Goal: Task Accomplishment & Management: Manage account settings

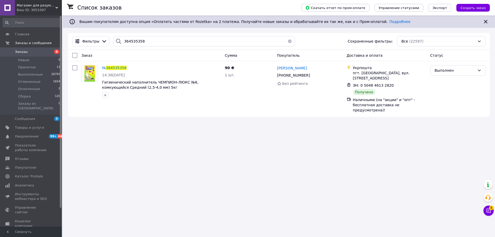
drag, startPoint x: 137, startPoint y: 39, endPoint x: 89, endPoint y: 31, distance: 49.1
click at [89, 31] on div "Список заказов Скачать отчет по пром-оплате Управление статусами Экспорт Создат…" at bounding box center [279, 68] width 432 height 107
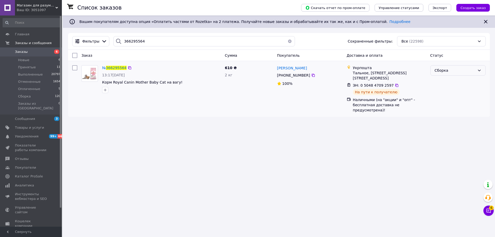
click at [441, 71] on div "Сборка" at bounding box center [455, 71] width 41 height 6
click at [440, 91] on li "Выполнен" at bounding box center [458, 90] width 55 height 9
drag, startPoint x: 150, startPoint y: 42, endPoint x: 83, endPoint y: 34, distance: 67.5
click at [83, 34] on div "Фильтры 366295564 Сохраненные фильтры: Все (22598)" at bounding box center [279, 41] width 422 height 17
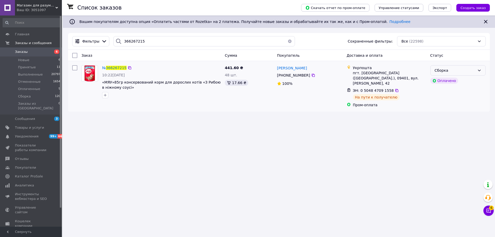
click at [442, 71] on div "Сборка" at bounding box center [455, 71] width 41 height 6
click at [442, 91] on li "Выполнен" at bounding box center [458, 90] width 55 height 9
drag, startPoint x: 141, startPoint y: 41, endPoint x: 74, endPoint y: 39, distance: 67.4
click at [74, 31] on div "Список заказов Скачать отчет по пром-оплате Управление статусами Экспорт Создат…" at bounding box center [279, 65] width 432 height 101
click at [453, 71] on div "Сборка" at bounding box center [455, 71] width 41 height 6
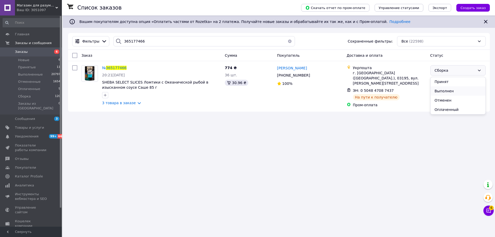
click at [444, 92] on li "Выполнен" at bounding box center [458, 90] width 55 height 9
drag, startPoint x: 134, startPoint y: 41, endPoint x: 88, endPoint y: 32, distance: 47.3
click at [88, 32] on div "Список заказов Скачать отчет по пром-оплате Управление статусами Экспорт Создат…" at bounding box center [279, 65] width 432 height 101
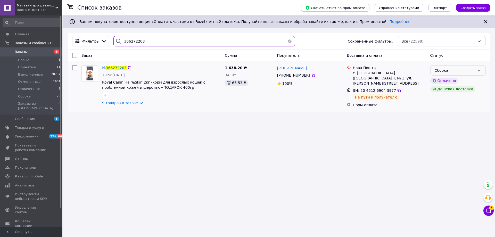
type input "366272203"
click at [453, 70] on div "Сборка" at bounding box center [455, 71] width 41 height 6
click at [444, 91] on li "Выполнен" at bounding box center [458, 90] width 55 height 9
click at [91, 76] on img at bounding box center [89, 74] width 11 height 16
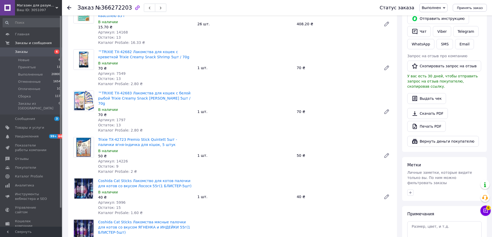
scroll to position [232, 0]
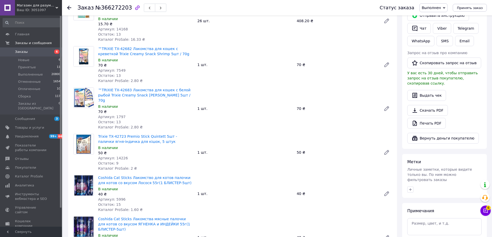
click at [67, 7] on icon at bounding box center [69, 8] width 4 height 4
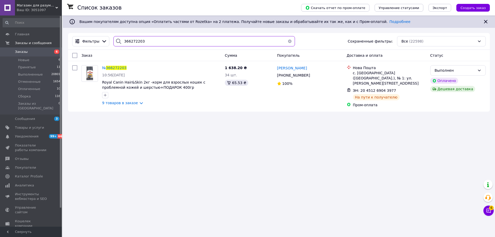
drag, startPoint x: 141, startPoint y: 40, endPoint x: 74, endPoint y: 33, distance: 67.7
click at [79, 33] on div "Фильтры 366272203 Сохраненные фильтры: Все (22598)" at bounding box center [279, 41] width 422 height 17
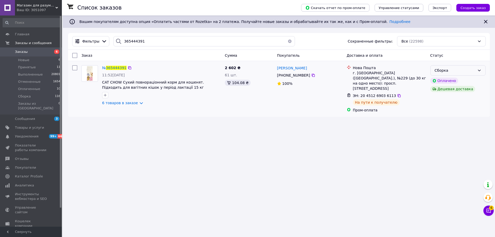
click at [449, 71] on div "Сборка" at bounding box center [455, 71] width 41 height 6
click at [444, 91] on li "Выполнен" at bounding box center [458, 90] width 55 height 9
drag, startPoint x: 141, startPoint y: 41, endPoint x: 94, endPoint y: 35, distance: 47.1
click at [100, 35] on div "Фильтры 365444391 Сохраненные фильтры: Все (22598)" at bounding box center [279, 41] width 422 height 17
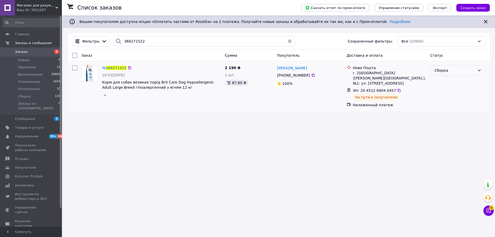
click at [440, 71] on div "Сборка" at bounding box center [455, 71] width 41 height 6
click at [442, 92] on li "Выполнен" at bounding box center [458, 90] width 55 height 9
drag, startPoint x: 142, startPoint y: 40, endPoint x: 97, endPoint y: 33, distance: 45.9
click at [101, 34] on div "Фильтры 366271522 Сохраненные фильтры: Все (22600)" at bounding box center [279, 41] width 422 height 17
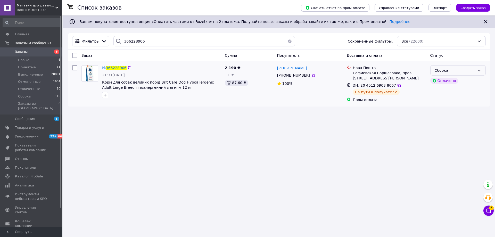
click at [444, 72] on div "Сборка" at bounding box center [455, 71] width 41 height 6
click at [444, 92] on li "Выполнен" at bounding box center [458, 90] width 55 height 9
drag, startPoint x: 145, startPoint y: 39, endPoint x: 91, endPoint y: 43, distance: 54.3
click at [96, 34] on div "Фильтры 366228906 Сохраненные фильтры: Все (22600)" at bounding box center [279, 41] width 422 height 17
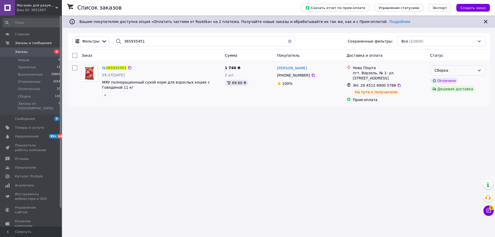
click at [439, 69] on div "Сборка" at bounding box center [455, 71] width 41 height 6
click at [444, 92] on li "Выполнен" at bounding box center [458, 90] width 55 height 9
drag, startPoint x: 142, startPoint y: 39, endPoint x: 93, endPoint y: 35, distance: 49.2
click at [93, 35] on div "Фильтры 365935451 Сохраненные фильтры: Все (22600)" at bounding box center [279, 41] width 422 height 17
click at [75, 34] on div "Фильтры 365935451 Сохраненные фильтры: Все (22600)" at bounding box center [279, 41] width 422 height 17
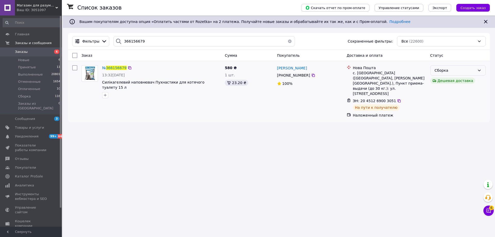
click at [471, 70] on div "Сборка" at bounding box center [455, 71] width 41 height 6
click at [447, 92] on li "Выполнен" at bounding box center [458, 90] width 55 height 9
drag, startPoint x: 133, startPoint y: 39, endPoint x: 78, endPoint y: 42, distance: 55.0
click at [84, 36] on div "Фильтры 366156679 Сохраненные фильтры: Все (22600)" at bounding box center [279, 41] width 418 height 10
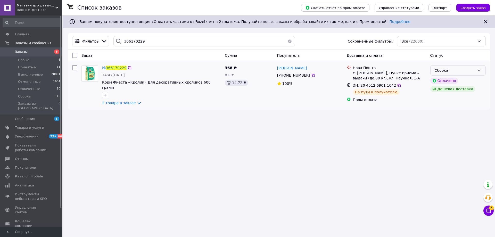
click at [471, 72] on div "Сборка" at bounding box center [455, 71] width 41 height 6
click at [440, 92] on li "Выполнен" at bounding box center [458, 90] width 55 height 9
drag, startPoint x: 150, startPoint y: 41, endPoint x: 87, endPoint y: 32, distance: 64.2
click at [87, 32] on div "Список заказов Скачать отчет по пром-оплате Управление статусами Экспорт Создат…" at bounding box center [279, 64] width 432 height 99
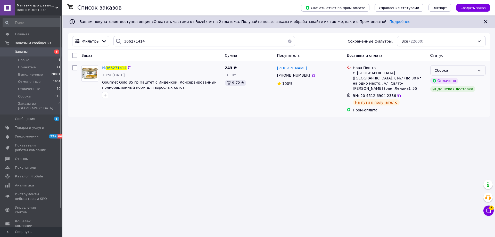
click at [471, 70] on div "Сборка" at bounding box center [455, 71] width 41 height 6
drag, startPoint x: 446, startPoint y: 92, endPoint x: 373, endPoint y: 100, distance: 73.8
click at [446, 91] on li "Выполнен" at bounding box center [458, 90] width 55 height 9
drag, startPoint x: 144, startPoint y: 39, endPoint x: 97, endPoint y: 37, distance: 46.5
click at [98, 37] on div "Фильтры 366271414 Сохраненные фильтры: Все (22600)" at bounding box center [279, 41] width 418 height 10
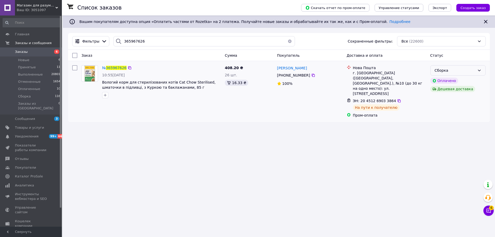
click at [452, 71] on div "Сборка" at bounding box center [455, 71] width 41 height 6
click at [447, 91] on li "Выполнен" at bounding box center [458, 90] width 55 height 9
drag, startPoint x: 129, startPoint y: 39, endPoint x: 90, endPoint y: 39, distance: 38.7
click at [90, 39] on div "Фильтры 365967626 Сохраненные фильтры: Все (22600)" at bounding box center [279, 41] width 418 height 10
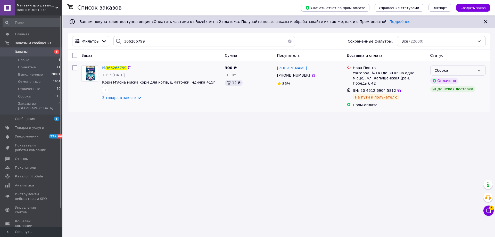
click at [450, 71] on div "Сборка" at bounding box center [455, 71] width 41 height 6
click at [448, 92] on li "Выполнен" at bounding box center [458, 90] width 55 height 9
drag, startPoint x: 130, startPoint y: 38, endPoint x: 70, endPoint y: 48, distance: 59.9
click at [86, 35] on div "Фильтры 366266799 Сохраненные фильтры: Все (22600)" at bounding box center [279, 41] width 422 height 17
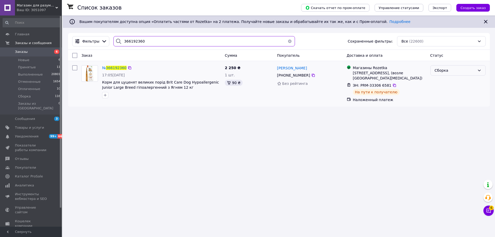
type input "366192360"
click at [457, 73] on div "Сборка" at bounding box center [455, 71] width 41 height 6
click at [439, 92] on li "Выполнен" at bounding box center [458, 90] width 55 height 9
click at [89, 77] on img at bounding box center [90, 74] width 8 height 16
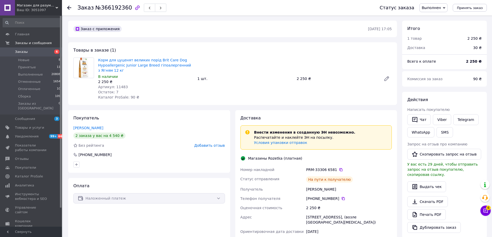
click at [68, 7] on use at bounding box center [69, 8] width 4 height 4
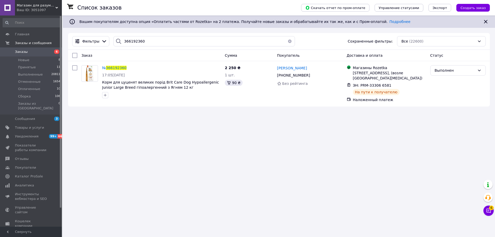
drag, startPoint x: 157, startPoint y: 36, endPoint x: 113, endPoint y: 36, distance: 44.6
click at [113, 36] on div "Фильтры 366192360 Сохраненные фильтры: Все (22600)" at bounding box center [279, 41] width 422 height 17
drag, startPoint x: 83, startPoint y: 41, endPoint x: 67, endPoint y: 39, distance: 16.9
click at [76, 39] on div "Фильтры 366192360 Сохраненные фильтры: Все (22600)" at bounding box center [279, 41] width 418 height 10
type input "366179414"
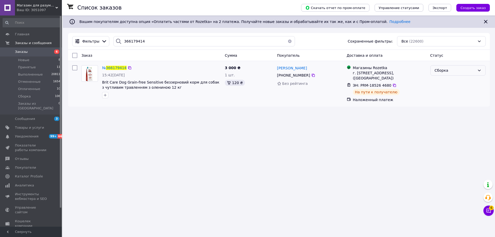
click at [442, 72] on div "Сборка" at bounding box center [455, 71] width 41 height 6
click at [440, 91] on li "Выполнен" at bounding box center [458, 90] width 55 height 9
click at [89, 77] on img at bounding box center [90, 74] width 11 height 16
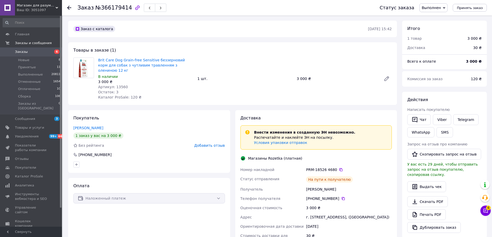
click at [70, 8] on use at bounding box center [69, 8] width 4 height 4
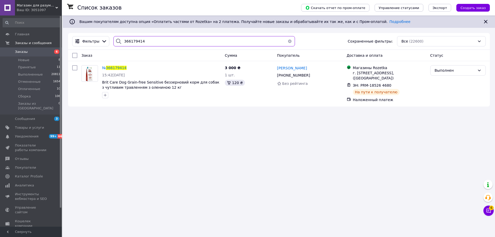
drag, startPoint x: 141, startPoint y: 42, endPoint x: 27, endPoint y: 25, distance: 115.1
click at [29, 25] on div "Магазин для разумных владельцев. Опт и розница Ваш ID: 3051097 Сайт Магазин для…" at bounding box center [247, 118] width 495 height 237
click at [442, 72] on div "Сборка" at bounding box center [455, 71] width 41 height 6
click at [440, 92] on li "Выполнен" at bounding box center [458, 90] width 55 height 9
drag, startPoint x: 146, startPoint y: 38, endPoint x: 47, endPoint y: 29, distance: 99.2
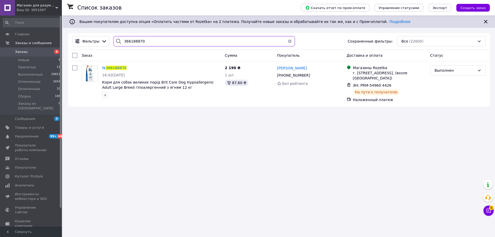
click at [47, 29] on div "Магазин для разумных владельцев. Опт и розница Ваш ID: 3051097 Сайт Магазин для…" at bounding box center [247, 118] width 495 height 237
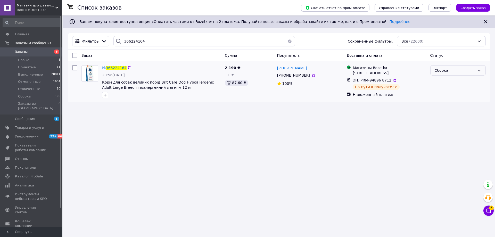
click at [446, 71] on div "Сборка" at bounding box center [455, 71] width 41 height 6
click at [438, 92] on li "Выполнен" at bounding box center [458, 90] width 55 height 9
drag, startPoint x: 147, startPoint y: 41, endPoint x: 80, endPoint y: 42, distance: 66.6
click at [81, 41] on div "Фильтры 366224164 Сохраненные фильтры: Все (22600)" at bounding box center [279, 41] width 418 height 10
click at [442, 70] on div "Сборка" at bounding box center [455, 71] width 41 height 6
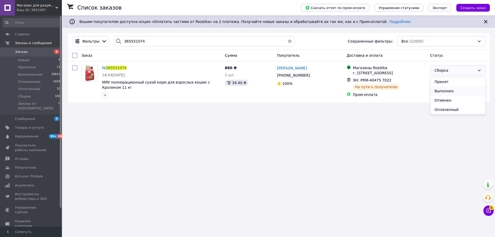
click at [442, 90] on li "Выполнен" at bounding box center [458, 90] width 55 height 9
drag, startPoint x: 140, startPoint y: 41, endPoint x: 62, endPoint y: 39, distance: 78.5
click at [65, 35] on div "Список заказов Скачать отчет по пром-оплате Управление статусами Экспорт Создат…" at bounding box center [279, 61] width 432 height 92
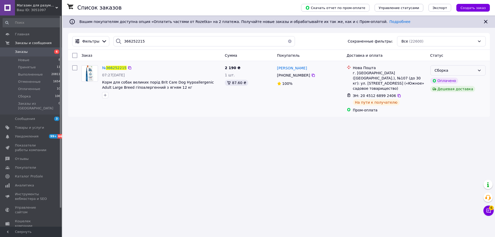
click at [465, 70] on div "Сборка" at bounding box center [455, 71] width 41 height 6
click at [443, 91] on li "Выполнен" at bounding box center [458, 90] width 55 height 9
drag, startPoint x: 127, startPoint y: 35, endPoint x: 98, endPoint y: 38, distance: 29.9
click at [100, 34] on div "Фильтры 366252215 Сохраненные фильтры: Все (22600)" at bounding box center [279, 41] width 422 height 17
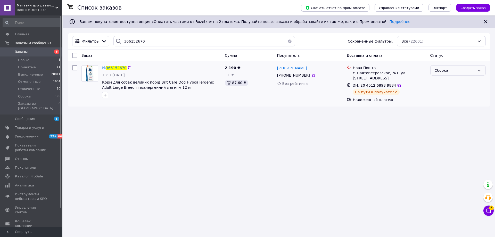
click at [437, 68] on div "Сборка" at bounding box center [455, 71] width 41 height 6
click at [442, 89] on li "Выполнен" at bounding box center [458, 90] width 55 height 9
drag, startPoint x: 149, startPoint y: 42, endPoint x: 75, endPoint y: 35, distance: 75.2
click at [77, 34] on div "Фильтры 366152670 Сохраненные фильтры: Все (22601)" at bounding box center [279, 41] width 422 height 17
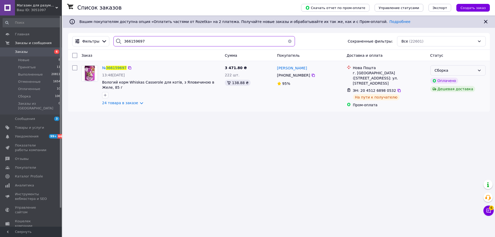
type input "366159697"
click at [457, 72] on div "Сборка" at bounding box center [455, 71] width 41 height 6
click at [443, 91] on li "Выполнен" at bounding box center [458, 90] width 55 height 9
click at [90, 77] on img at bounding box center [90, 74] width 16 height 16
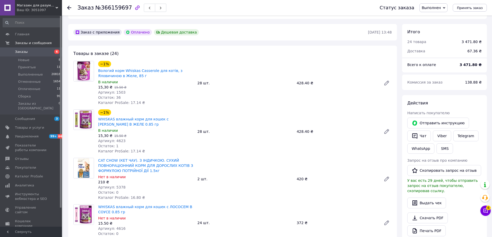
scroll to position [155, 0]
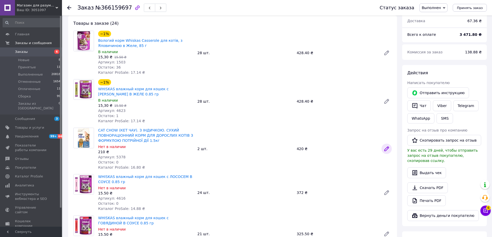
click at [387, 150] on icon at bounding box center [386, 149] width 4 height 4
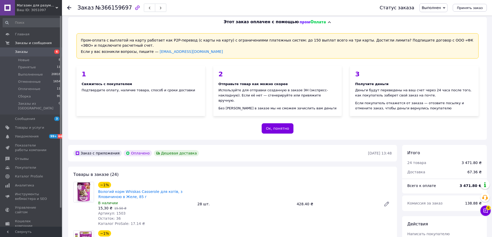
scroll to position [0, 0]
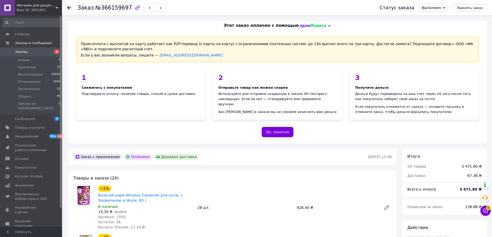
click at [68, 8] on use at bounding box center [69, 8] width 4 height 4
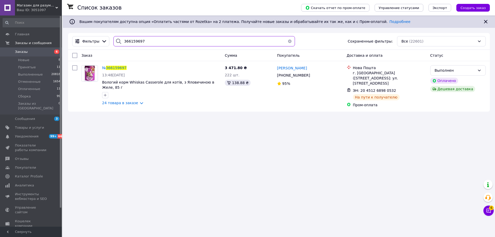
click at [104, 33] on div "Фильтры 366159697 Сохраненные фильтры: Все (22601)" at bounding box center [279, 41] width 422 height 17
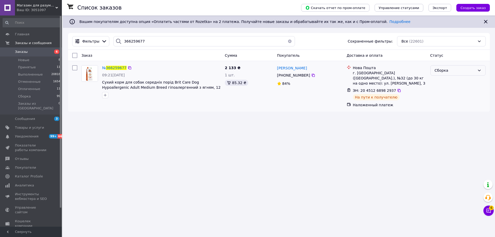
click at [443, 70] on div "Сборка" at bounding box center [455, 71] width 41 height 6
click at [444, 91] on li "Выполнен" at bounding box center [458, 90] width 55 height 9
drag, startPoint x: 148, startPoint y: 41, endPoint x: 86, endPoint y: 42, distance: 62.4
click at [89, 34] on div "Фильтры 366259677 Сохраненные фильтры: Все (22601)" at bounding box center [279, 41] width 422 height 17
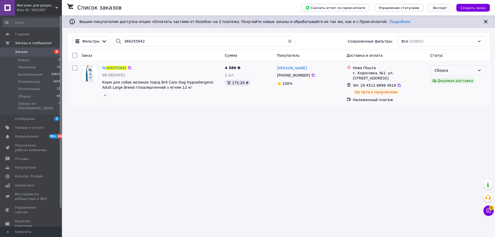
click at [454, 71] on div "Сборка" at bounding box center [455, 71] width 41 height 6
click at [442, 91] on li "Выполнен" at bounding box center [458, 90] width 55 height 9
drag, startPoint x: 82, startPoint y: 30, endPoint x: 65, endPoint y: 34, distance: 17.8
click at [68, 29] on div "Список заказов Скачать отчет по пром-оплате Управление статусами Экспорт Создат…" at bounding box center [279, 63] width 432 height 96
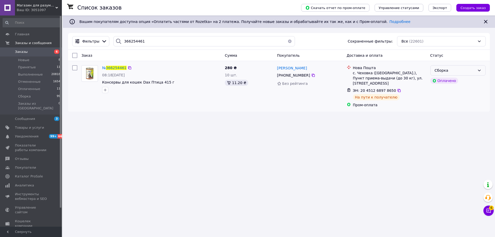
click at [450, 72] on div "Сборка" at bounding box center [455, 71] width 41 height 6
click at [445, 93] on li "Выполнен" at bounding box center [458, 90] width 55 height 9
drag, startPoint x: 98, startPoint y: 38, endPoint x: 94, endPoint y: 38, distance: 4.1
click at [94, 38] on div "Фильтры 366254461 Сохраненные фильтры: Все (22601)" at bounding box center [279, 41] width 418 height 10
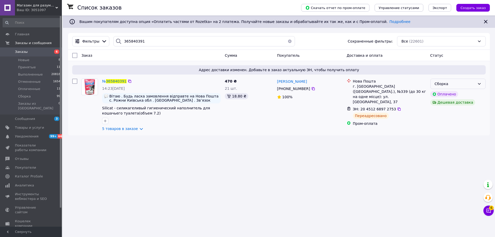
click at [440, 83] on div "Сборка" at bounding box center [455, 84] width 41 height 6
click at [443, 104] on li "Выполнен" at bounding box center [458, 104] width 55 height 9
drag, startPoint x: 146, startPoint y: 43, endPoint x: 92, endPoint y: 33, distance: 55.0
click at [92, 33] on div "Фильтры 365840391 Сохраненные фильтры: Все (22601)" at bounding box center [279, 41] width 422 height 17
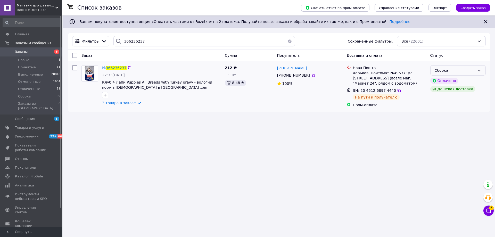
click at [460, 73] on div "Сборка" at bounding box center [455, 71] width 41 height 6
click at [443, 91] on li "Выполнен" at bounding box center [458, 90] width 55 height 9
drag, startPoint x: 142, startPoint y: 40, endPoint x: 84, endPoint y: 34, distance: 57.6
click at [94, 34] on div "Фильтры 366236237 Сохраненные фильтры: Все (22601)" at bounding box center [279, 41] width 422 height 17
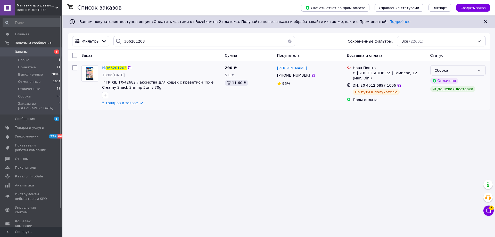
click at [445, 71] on div "Сборка" at bounding box center [455, 71] width 41 height 6
drag, startPoint x: 442, startPoint y: 91, endPoint x: 365, endPoint y: 98, distance: 77.2
click at [441, 91] on li "Выполнен" at bounding box center [458, 90] width 55 height 9
drag, startPoint x: 146, startPoint y: 40, endPoint x: 94, endPoint y: 30, distance: 52.8
click at [97, 30] on div "Список заказов Скачать отчет по пром-оплате Управление статусами Экспорт Создат…" at bounding box center [279, 64] width 432 height 99
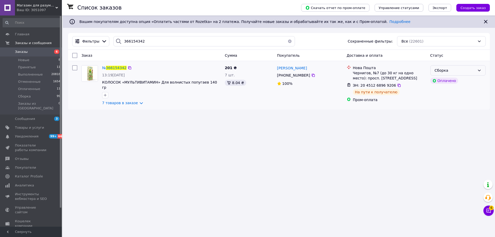
click at [443, 70] on div "Сборка" at bounding box center [455, 71] width 41 height 6
drag, startPoint x: 443, startPoint y: 92, endPoint x: 364, endPoint y: 93, distance: 78.5
click at [443, 92] on li "Выполнен" at bounding box center [458, 90] width 55 height 9
drag, startPoint x: 135, startPoint y: 38, endPoint x: 67, endPoint y: 33, distance: 68.8
click at [69, 33] on div "Фильтры 366154342 Сохраненные фильтры: Все (22601)" at bounding box center [279, 41] width 422 height 17
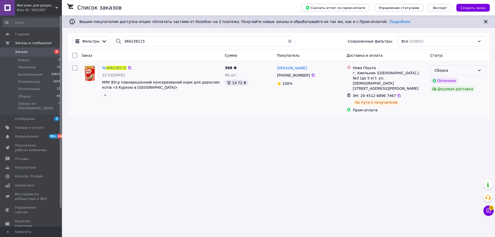
click at [469, 73] on div "Сборка" at bounding box center [455, 71] width 41 height 6
click at [445, 91] on li "Выполнен" at bounding box center [458, 90] width 55 height 9
drag, startPoint x: 120, startPoint y: 34, endPoint x: 89, endPoint y: 31, distance: 31.1
click at [89, 31] on div "Список заказов Скачать отчет по пром-оплате Управление статусами Экспорт Создат…" at bounding box center [279, 68] width 432 height 107
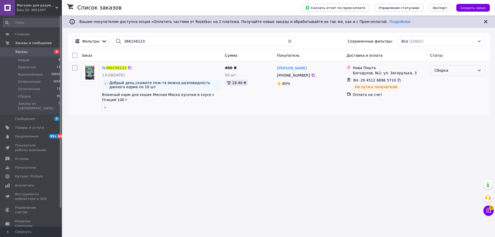
click at [445, 71] on div "Сборка" at bounding box center [455, 71] width 41 height 6
click at [443, 91] on li "Выполнен" at bounding box center [458, 90] width 55 height 9
drag, startPoint x: 147, startPoint y: 40, endPoint x: 105, endPoint y: 38, distance: 41.3
click at [105, 38] on div "Фильтры 366156123 Сохраненные фильтры: Все (22601)" at bounding box center [279, 41] width 418 height 10
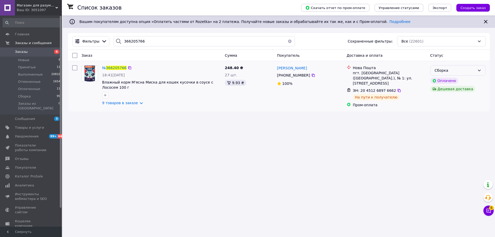
click at [446, 71] on div "Сборка" at bounding box center [455, 71] width 41 height 6
drag, startPoint x: 447, startPoint y: 91, endPoint x: 432, endPoint y: 93, distance: 15.3
click at [447, 91] on li "Выполнен" at bounding box center [458, 90] width 55 height 9
drag, startPoint x: 140, startPoint y: 39, endPoint x: 80, endPoint y: 38, distance: 60.1
click at [80, 38] on div "Фильтры 366205766 Сохраненные фильтры: Все (22601)" at bounding box center [279, 41] width 418 height 10
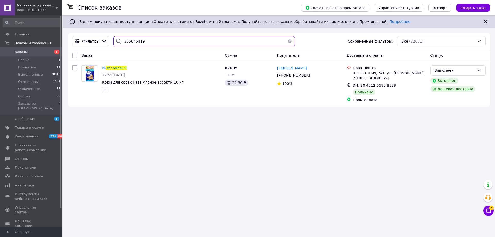
drag, startPoint x: 138, startPoint y: 38, endPoint x: 86, endPoint y: 30, distance: 52.2
click at [88, 29] on div "Список заказов Скачать отчет по пром-оплате Управление статусами Экспорт Создат…" at bounding box center [279, 63] width 432 height 96
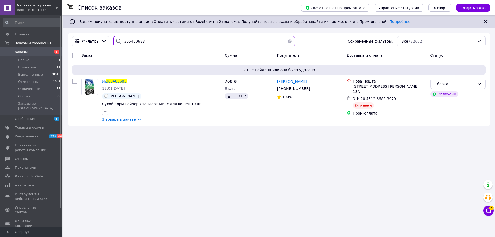
drag, startPoint x: 144, startPoint y: 40, endPoint x: 105, endPoint y: 35, distance: 39.5
click at [105, 35] on div "Фильтры 365460683 Сохраненные фильтры: Все (22602)" at bounding box center [279, 41] width 422 height 17
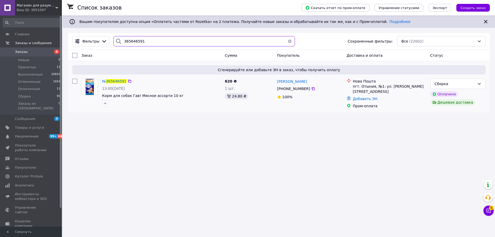
type input "365646591"
click at [92, 89] on img at bounding box center [90, 87] width 9 height 16
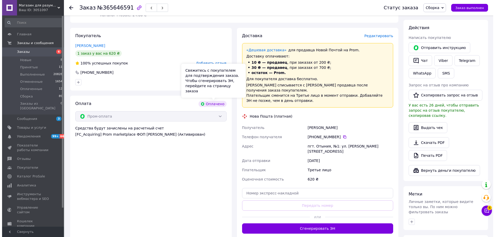
scroll to position [218, 0]
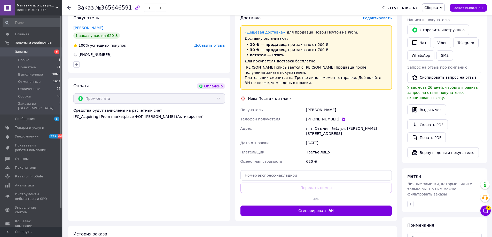
click at [374, 18] on span "Редактировать" at bounding box center [377, 18] width 29 height 4
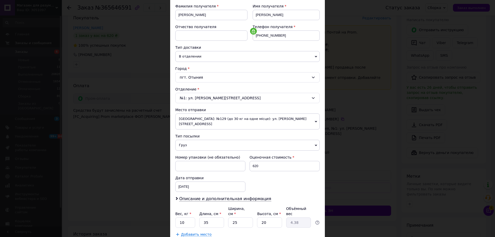
scroll to position [77, 0]
click at [201, 182] on div "[DATE] < 2025 > < Октябрь > Пн Вт Ср Чт Пт Сб Вс 29 30 1 2 3 4 5 6 7 8 9 10 11 …" at bounding box center [210, 186] width 70 height 10
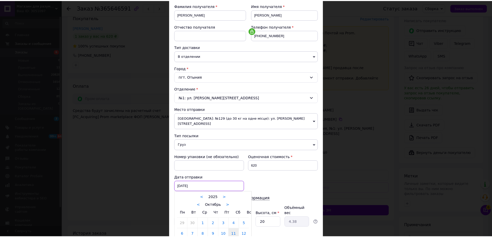
scroll to position [103, 0]
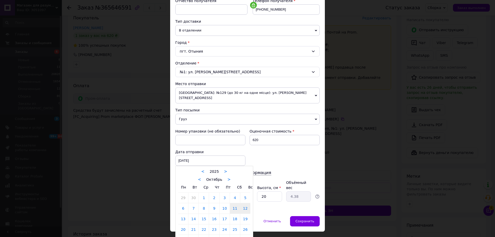
click at [244, 204] on link "12" at bounding box center [245, 208] width 10 height 10
type input "[DATE]"
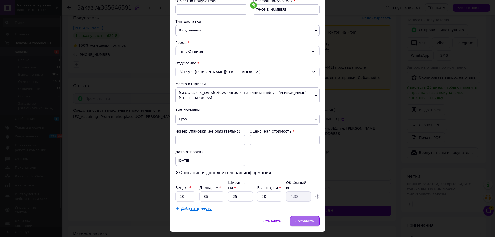
click at [302, 216] on div "Сохранить" at bounding box center [305, 221] width 30 height 10
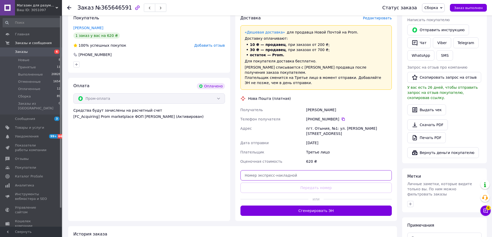
click at [259, 170] on input "text" at bounding box center [315, 175] width 151 height 10
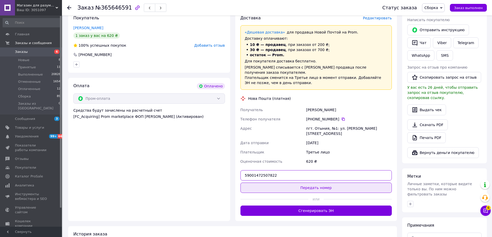
type input "59001472507822"
click at [282, 183] on button "Передать номер" at bounding box center [315, 188] width 151 height 10
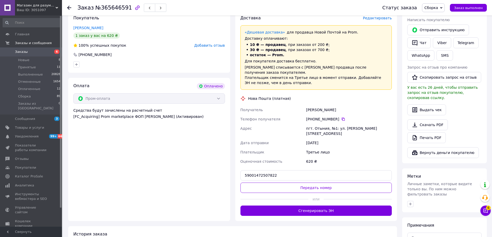
click at [68, 8] on use at bounding box center [69, 8] width 4 height 4
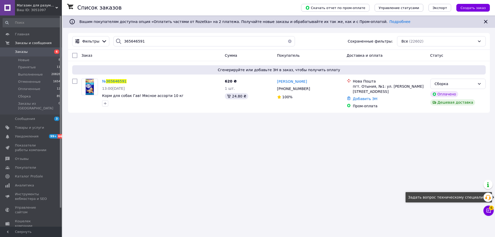
drag, startPoint x: 490, startPoint y: 197, endPoint x: 382, endPoint y: 195, distance: 108.1
click at [490, 198] on use at bounding box center [489, 197] width 6 height 5
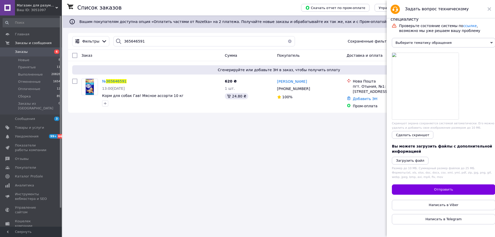
click at [403, 44] on span "Выберите тематику обращения" at bounding box center [443, 43] width 103 height 10
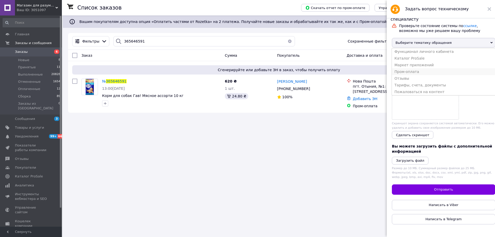
click at [406, 75] on li "Пром-оплата" at bounding box center [443, 71] width 103 height 7
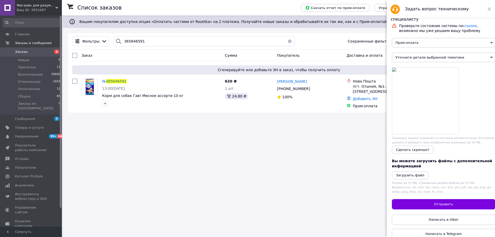
click at [404, 59] on span "Уточните детали выбранной тематики" at bounding box center [443, 58] width 103 height 10
click at [404, 67] on li "Выплата по Пром-оплате" at bounding box center [443, 66] width 103 height 7
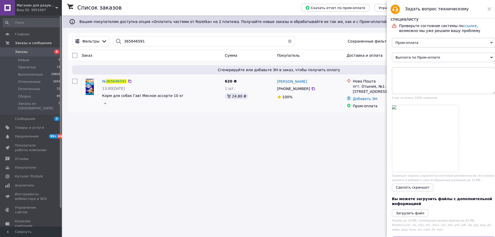
drag, startPoint x: 101, startPoint y: 80, endPoint x: 129, endPoint y: 88, distance: 29.6
click at [129, 88] on div "№ 365646591 13:00[DATE] Корм для собак Гав! Мясное ассорти 10 кг" at bounding box center [161, 93] width 123 height 32
copy div "№ 365646591 13:00[DATE]"
click at [397, 73] on textarea at bounding box center [443, 80] width 103 height 27
paste textarea "№ 365646591 13:00[DATE]"
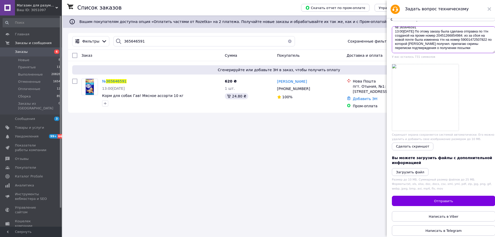
scroll to position [49, 0]
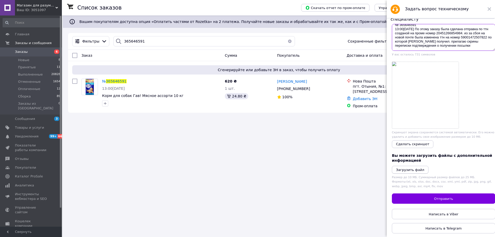
type textarea "№ 365646591 13:00[DATE] По этому заказу была сделана отправка по ттн созданой н…"
click at [404, 168] on icon "Загрузить файл" at bounding box center [410, 170] width 28 height 4
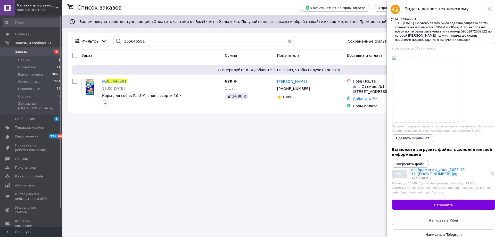
click at [406, 166] on icon "Загрузить файл" at bounding box center [410, 164] width 28 height 4
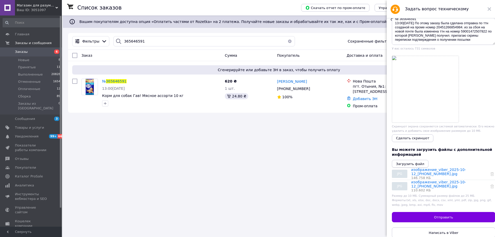
click at [406, 166] on icon "Загрузить файл" at bounding box center [410, 164] width 28 height 4
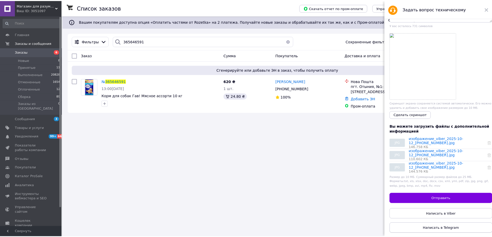
scroll to position [85, 0]
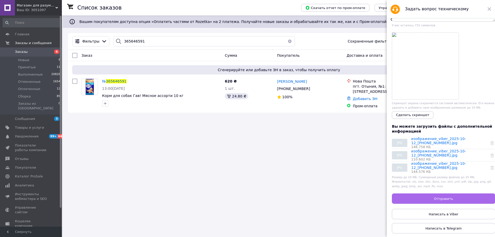
click at [432, 199] on button "Отправить" at bounding box center [443, 199] width 103 height 10
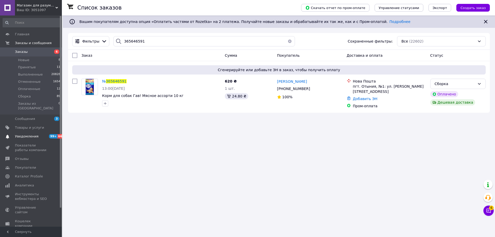
click at [29, 134] on span "Уведомления" at bounding box center [26, 136] width 23 height 5
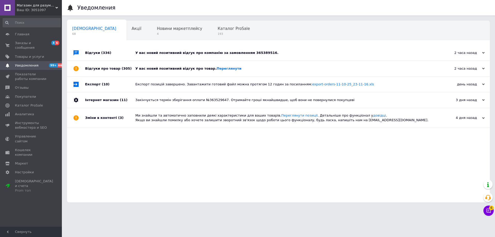
click at [172, 52] on div "У вас новий позитивний відгук про компанію за замовленням 365389516." at bounding box center [284, 53] width 298 height 5
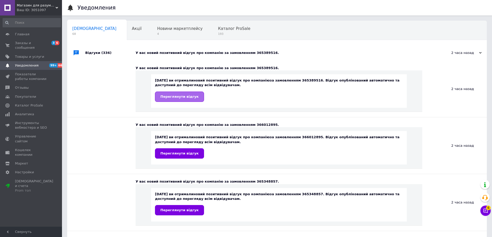
click at [182, 98] on span "Переглянути відгук" at bounding box center [179, 97] width 38 height 4
click at [18, 43] on span "Заказы и сообщения" at bounding box center [31, 45] width 33 height 9
